Goal: Information Seeking & Learning: Learn about a topic

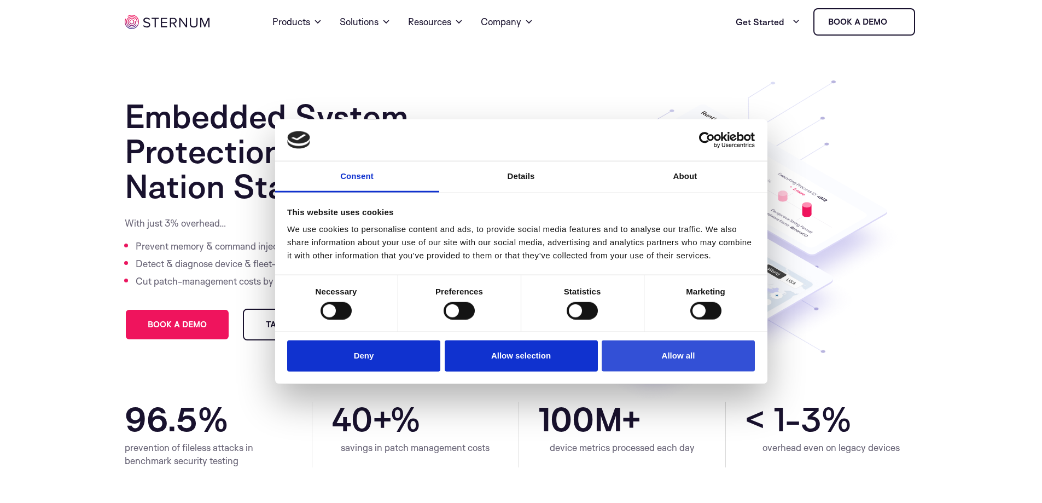
click at [643, 360] on button "Allow all" at bounding box center [678, 355] width 153 height 31
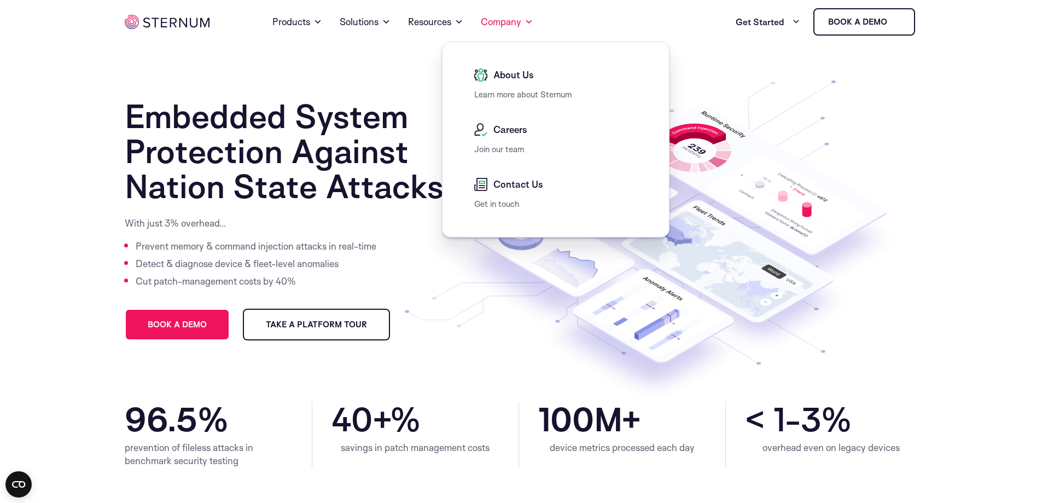
click at [512, 80] on span "About Us" at bounding box center [512, 74] width 43 height 13
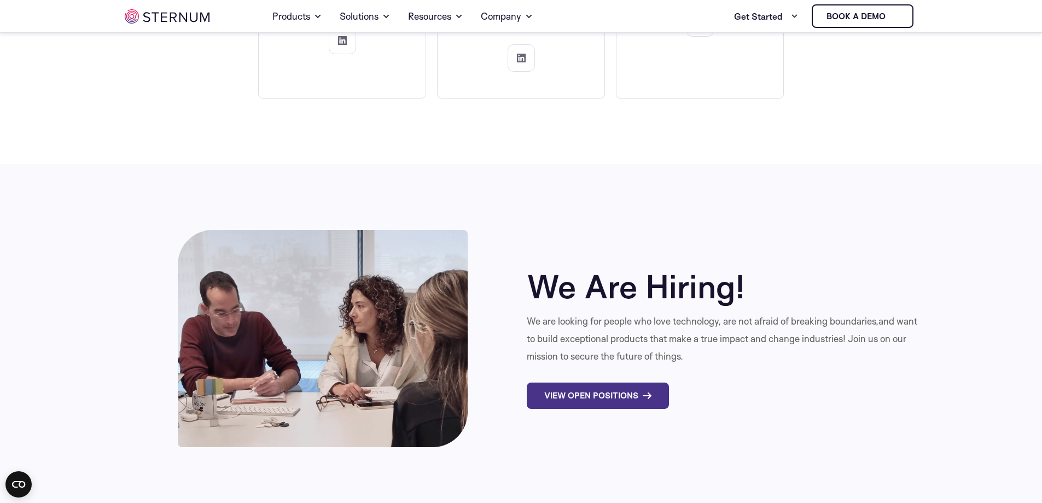
scroll to position [3527, 0]
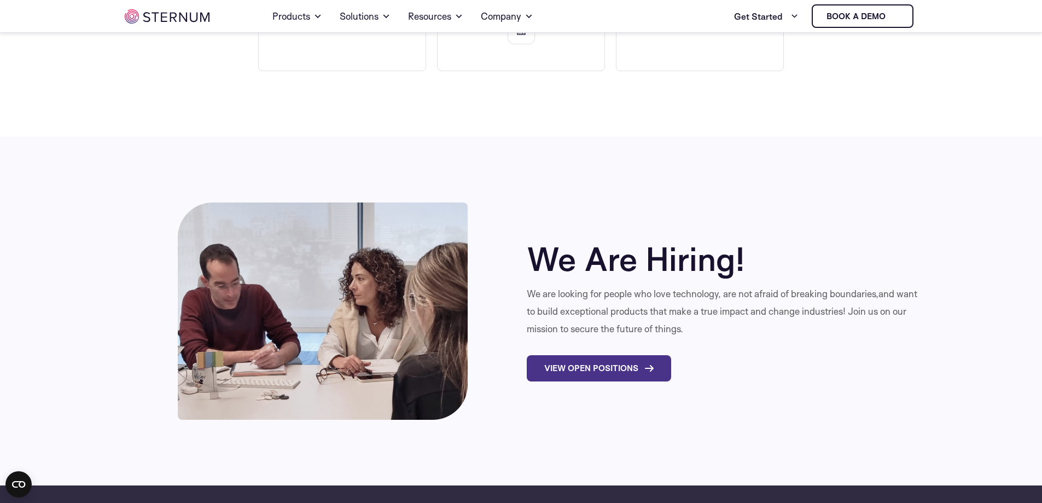
click at [603, 355] on link "View Open Positions" at bounding box center [599, 368] width 144 height 26
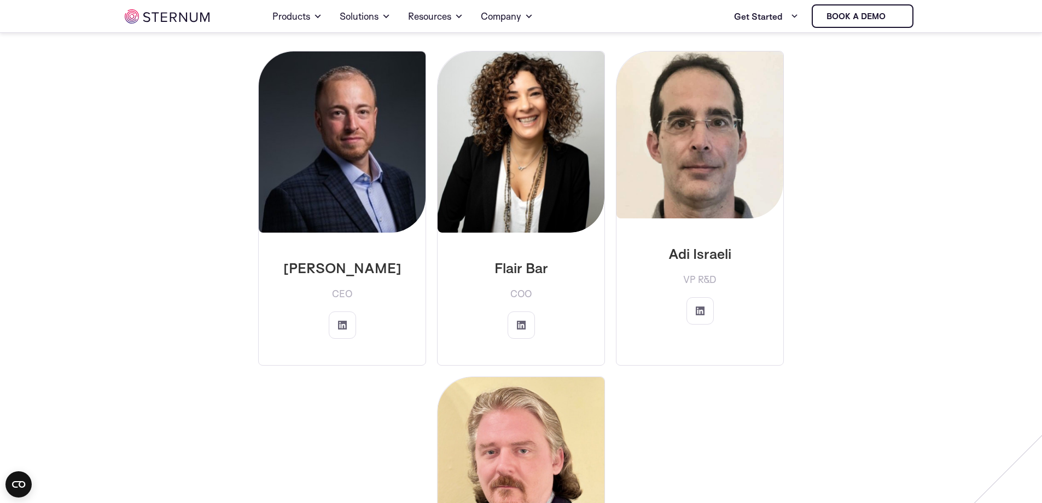
scroll to position [1831, 0]
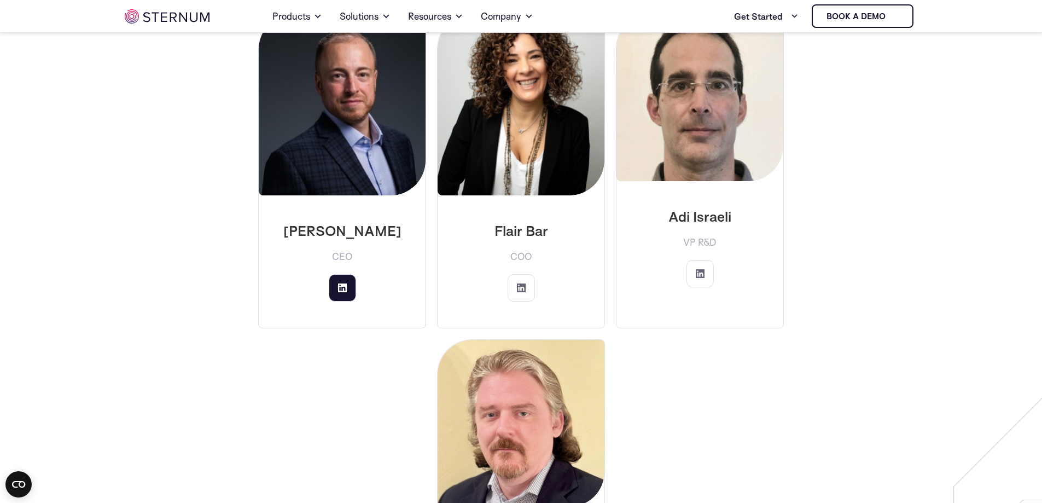
click at [342, 283] on icon at bounding box center [342, 287] width 9 height 9
click at [700, 269] on icon at bounding box center [700, 273] width 9 height 9
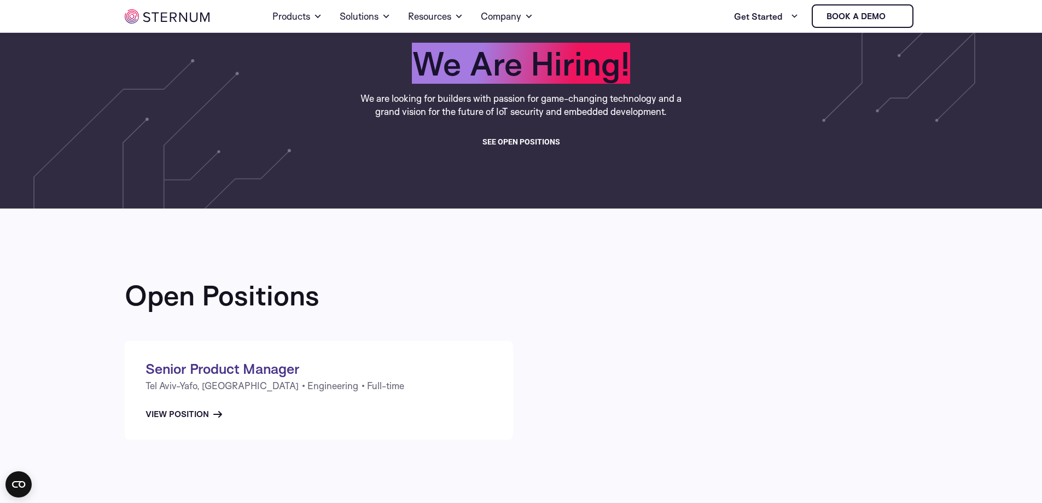
scroll to position [48, 0]
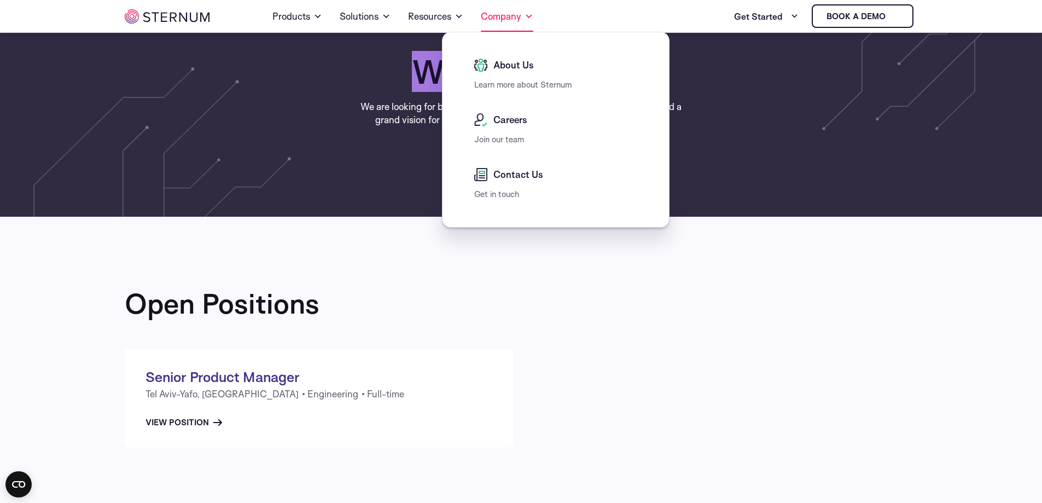
click at [506, 15] on link "Company" at bounding box center [507, 16] width 53 height 31
click at [512, 69] on span "About Us" at bounding box center [512, 65] width 43 height 13
